Goal: Submit feedback/report problem

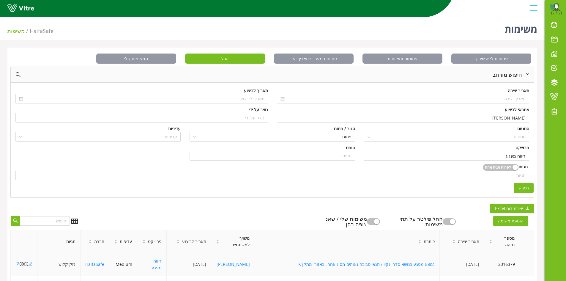
scroll to position [89, 0]
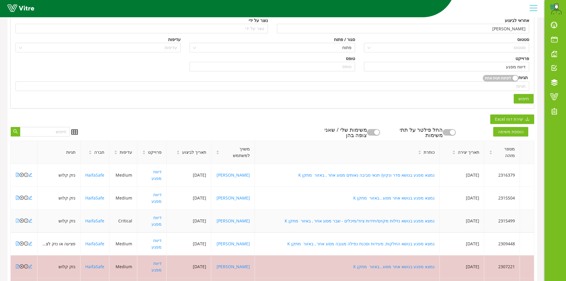
click at [16, 218] on icon "file-pdf" at bounding box center [17, 220] width 4 height 4
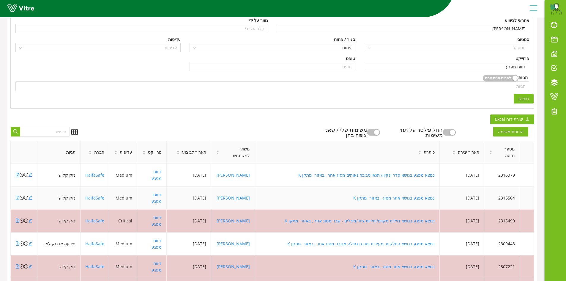
click at [18, 195] on icon "file-pdf" at bounding box center [17, 197] width 4 height 4
click at [17, 173] on icon "file-pdf" at bounding box center [17, 175] width 3 height 4
click at [22, 173] on icon "close-circle" at bounding box center [22, 175] width 4 height 4
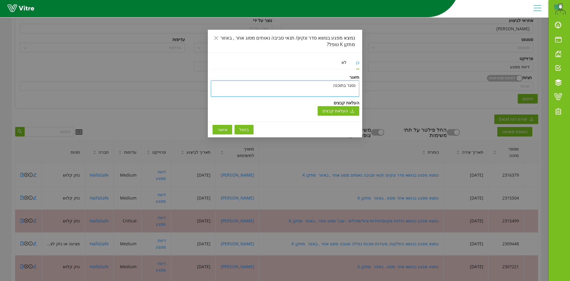
click at [341, 88] on textarea "נסגר בתוכנה" at bounding box center [285, 88] width 148 height 16
type textarea "v"
type textarea "vn"
type textarea "vnp"
type textarea "vnpd"
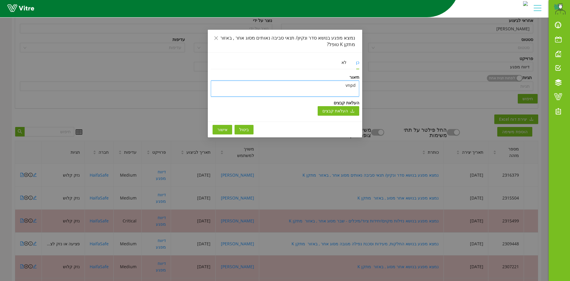
type textarea "vnpdg"
type textarea "vnpdg y"
type textarea "vnpdg yu"
type textarea "vnpdg yup"
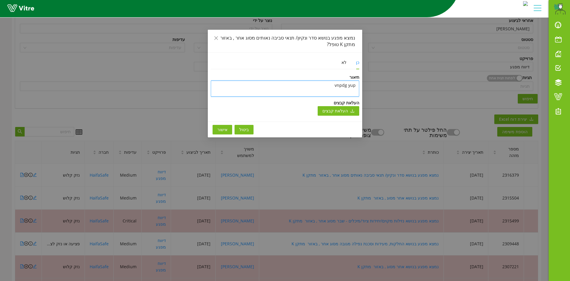
type textarea "vnpdg yupk"
type textarea "vnpdg yupk u"
type textarea "vnpdg yupk ub"
type textarea "vnpdg yupk ubx"
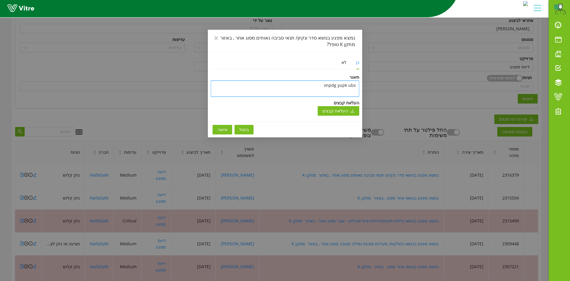
type textarea "vnpdg yupk ubxd"
type textarea "vnpdg yupk ubxdr"
type textarea "vnpdg yupk ubxdr c"
type textarea "vnpdg yupk ubxdr c,"
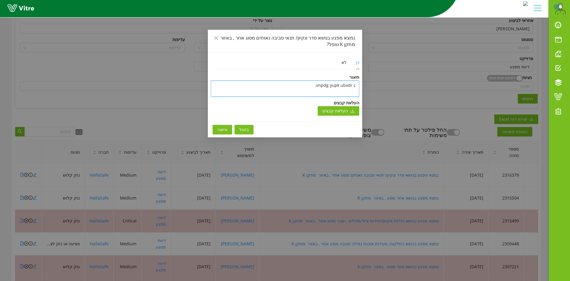
type textarea "vnpdg yupk ubxdr c,u"
type textarea "vnpdg yupk ubxdr c,uf"
type textarea "vnpdg yupk ubxdr c,ufb"
type textarea "vnpdg yupk ubxdr c,ufbv"
drag, startPoint x: 303, startPoint y: 88, endPoint x: 368, endPoint y: 88, distance: 65.3
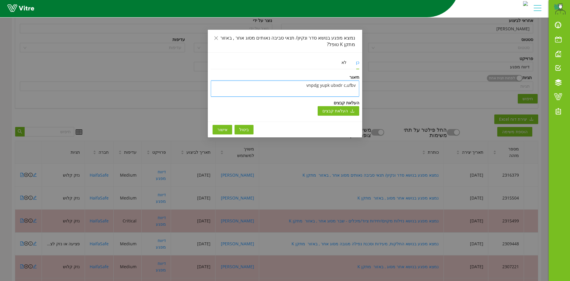
click at [368, 88] on div "נמצא מפגע בנושא סדר ונקיון/ תנאי סביבה נאותים מסוג אחר , באזור מתקן K טופל? כן …" at bounding box center [285, 140] width 570 height 281
type textarea "ה"
type textarea "המ"
type textarea "המפ"
type textarea "המפג"
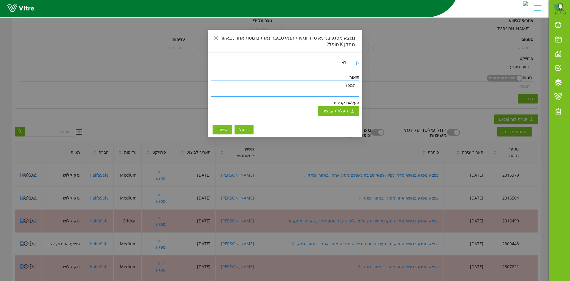
type textarea "המפגע"
type textarea "המפגע ט"
type textarea "המפגע טו"
type textarea "המפגע טופ"
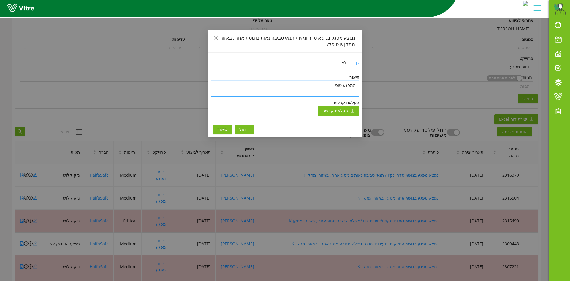
type textarea "המפגע טופל"
type textarea "המפגע טופל ו"
type textarea "המפגע טופל ונ"
type textarea "המפגע טופל ונס"
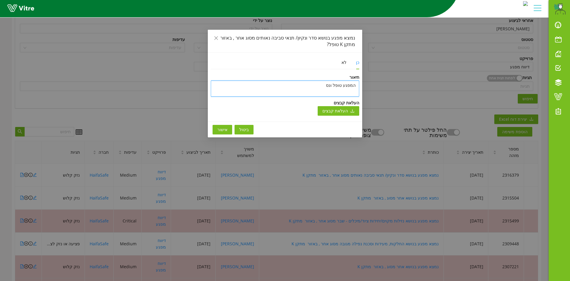
type textarea "המפגע טופל ונסג"
type textarea "המפגע טופל ונסגר"
type textarea "המפגע טופל ונסגר ב"
type textarea "המפגע טופל ונסגר בת"
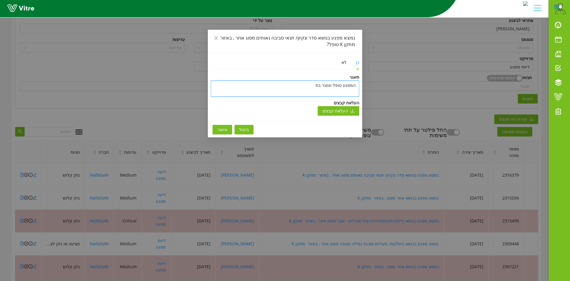
type textarea "המפגע [PERSON_NAME] בתו"
type textarea "המפגע [PERSON_NAME] בתוכ"
type textarea "המפגע [PERSON_NAME] בתוכנ"
type textarea "המפגע [PERSON_NAME] בתוכנה"
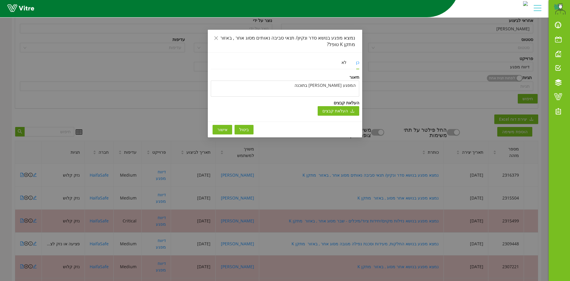
click at [222, 127] on span "אישור" at bounding box center [222, 129] width 10 height 7
